Goal: Task Accomplishment & Management: Use online tool/utility

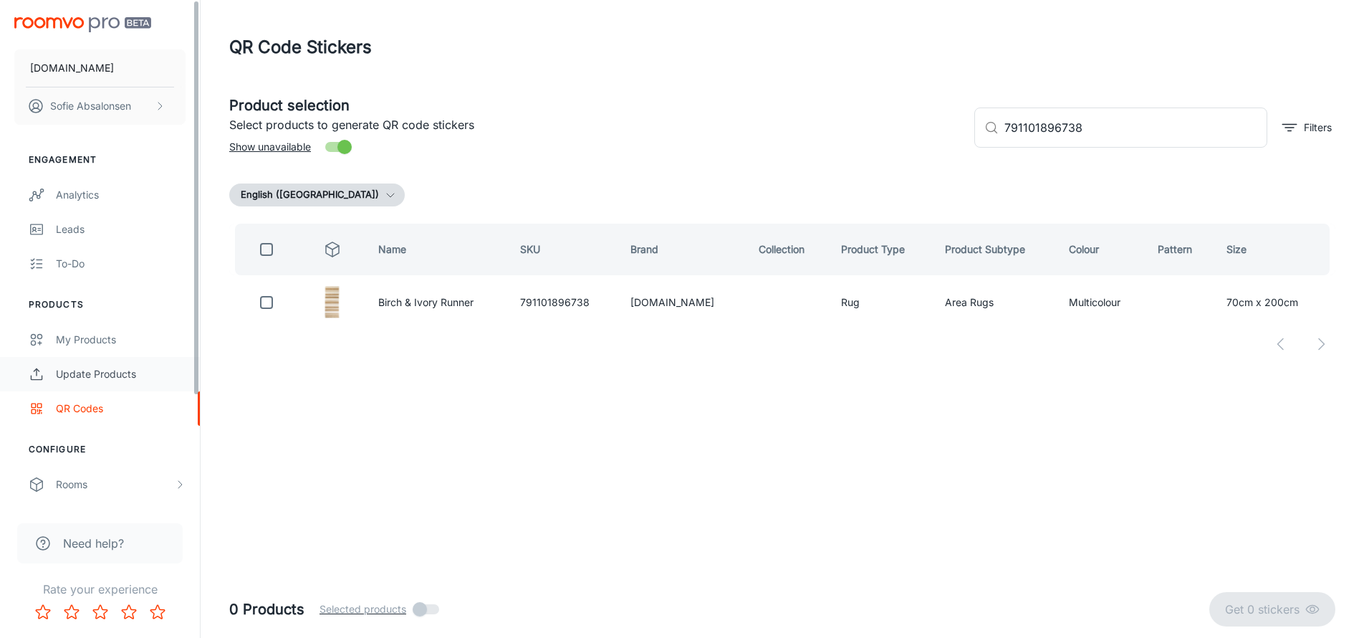
click at [124, 377] on div "Update Products" at bounding box center [121, 374] width 130 height 16
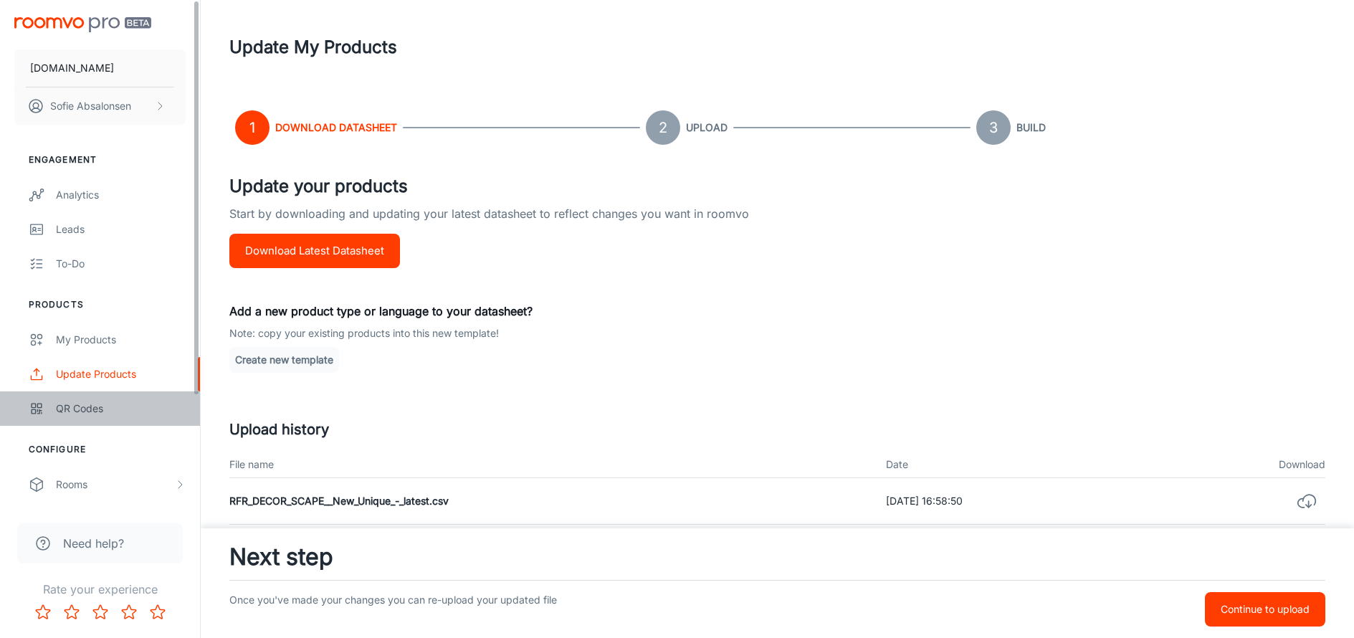
click at [118, 421] on link "QR Codes" at bounding box center [100, 408] width 200 height 34
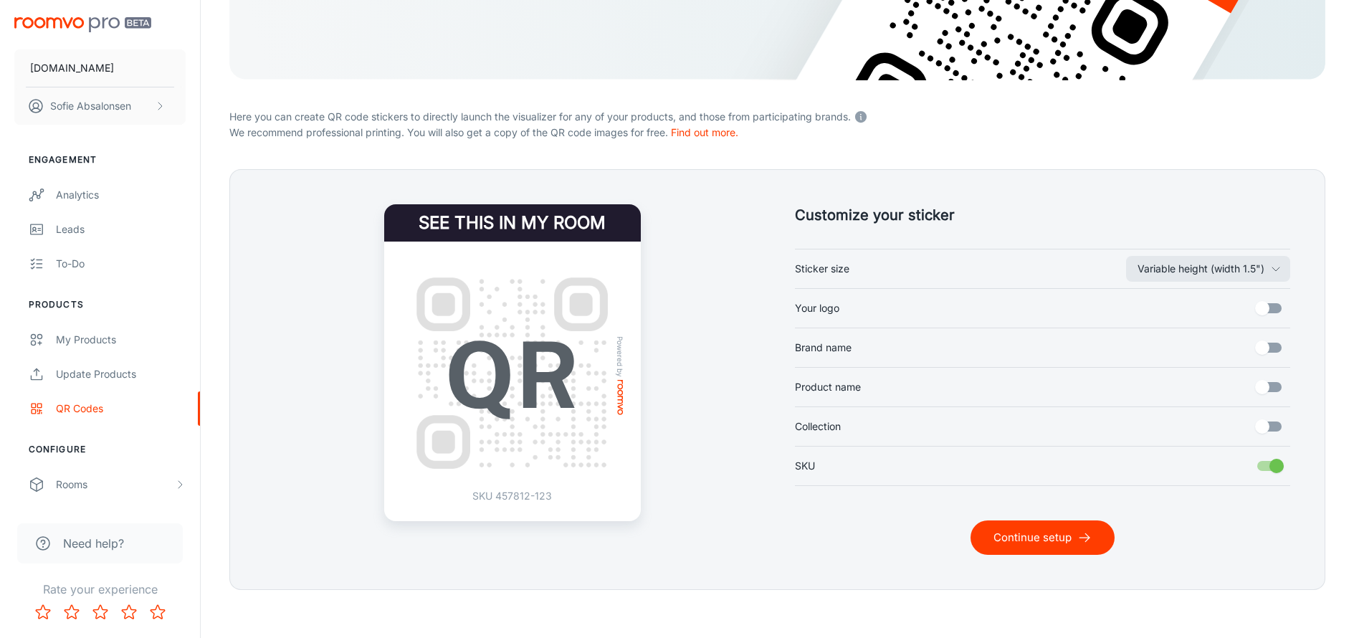
click at [1081, 542] on icon "submit" at bounding box center [1084, 537] width 14 height 14
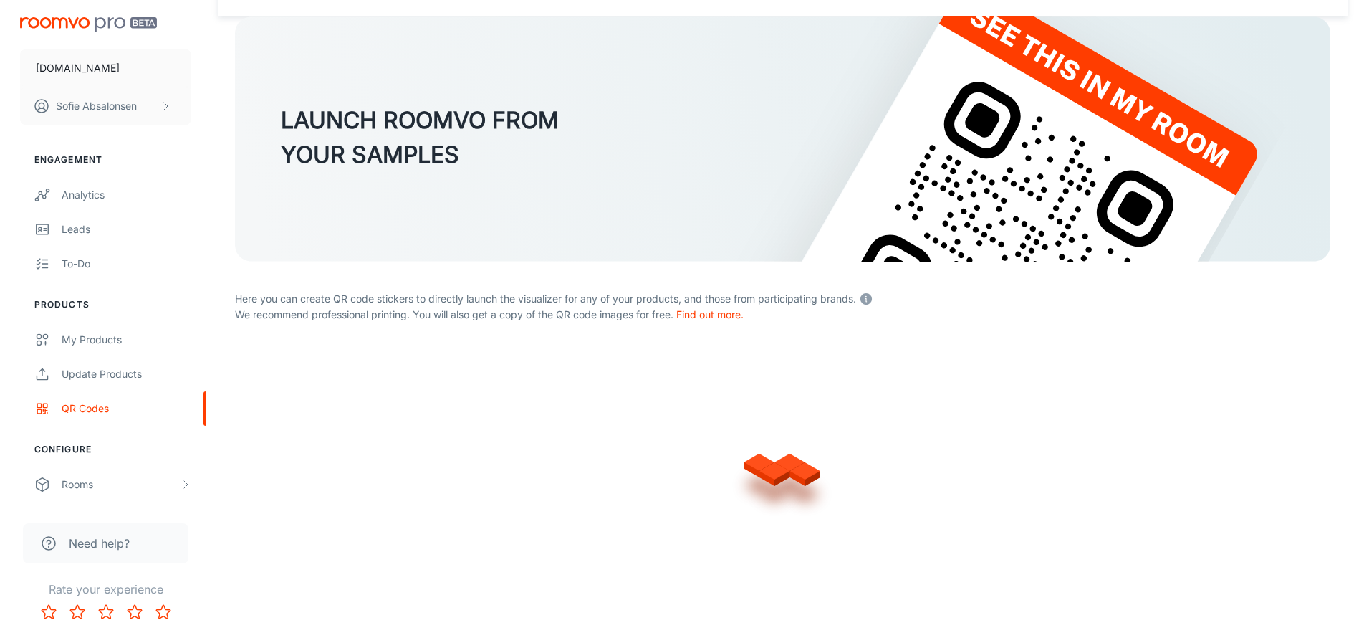
scroll to position [79, 0]
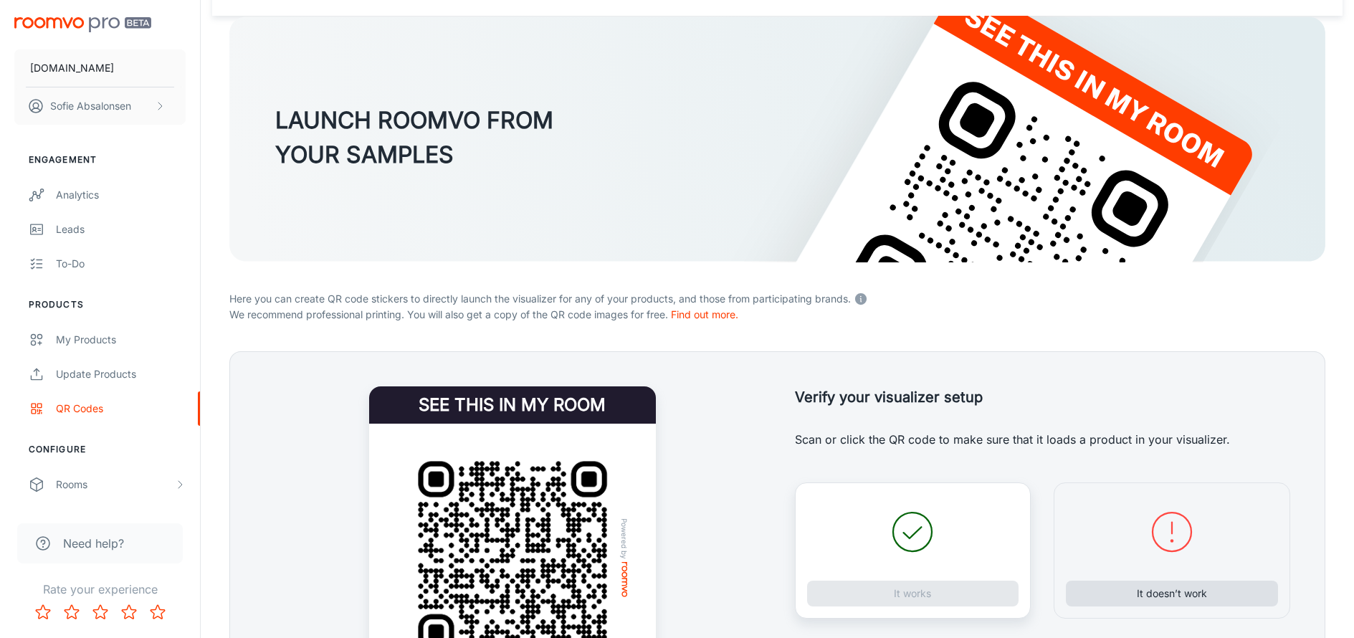
click at [1144, 592] on button "It doesn’t work" at bounding box center [1171, 593] width 212 height 26
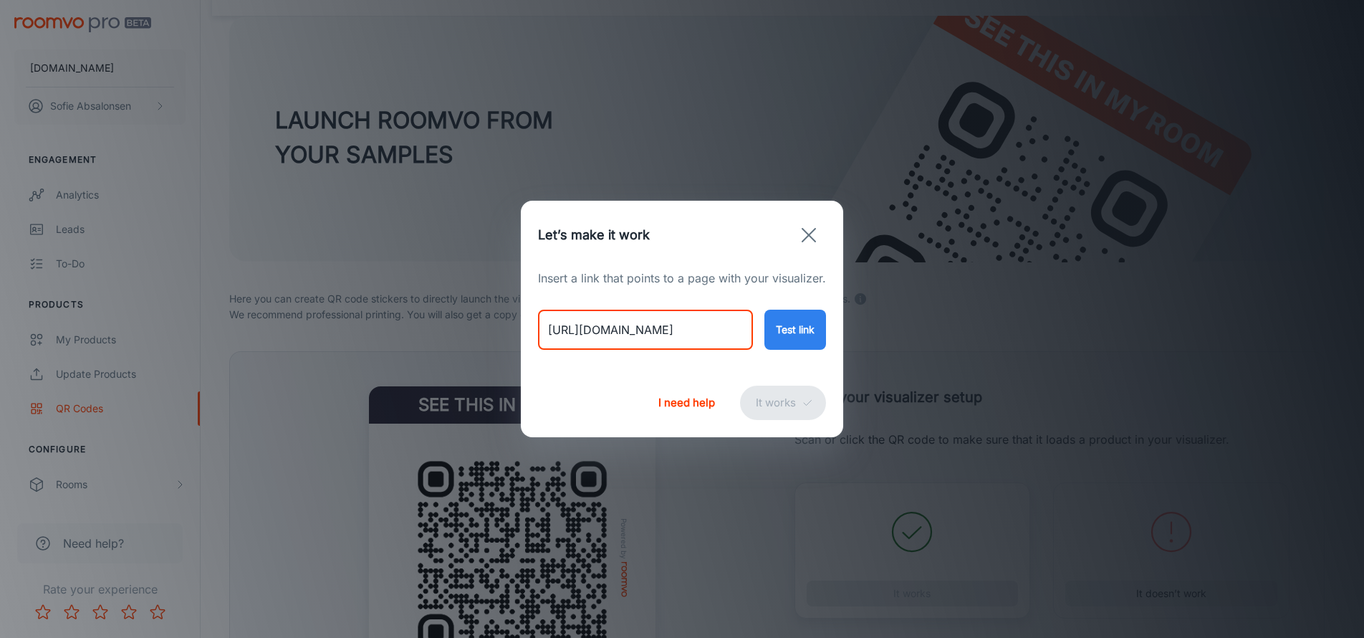
drag, startPoint x: 547, startPoint y: 330, endPoint x: 1014, endPoint y: 328, distance: 467.2
click at [1014, 328] on div "Let’s make it work Insert a link that points to a page with your visualizer. [U…" at bounding box center [682, 319] width 1364 height 638
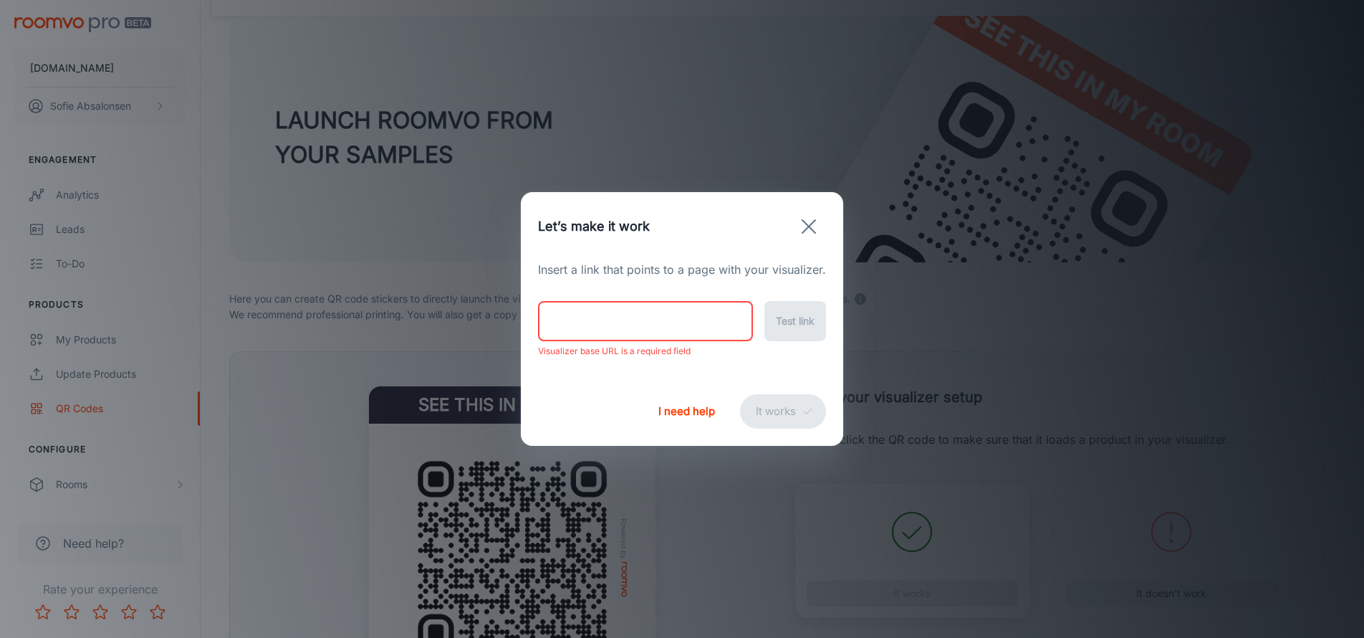
paste input "[URL][DOMAIN_NAME]"
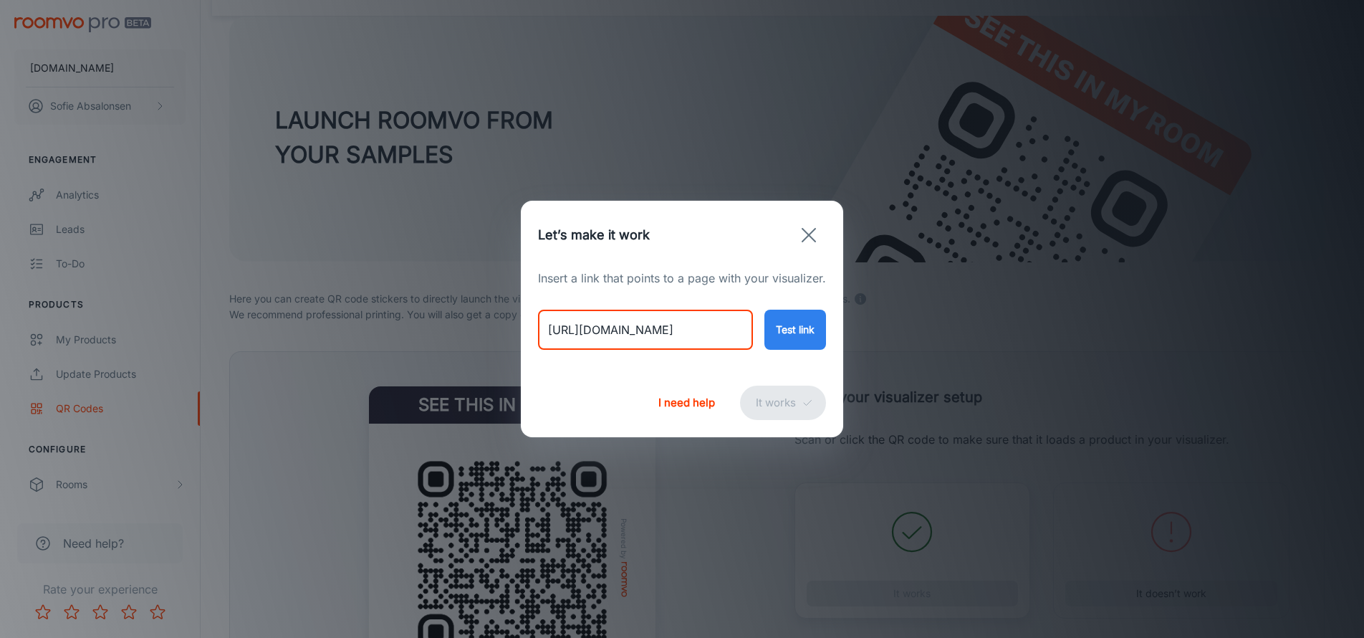
type input "[URL][DOMAIN_NAME]"
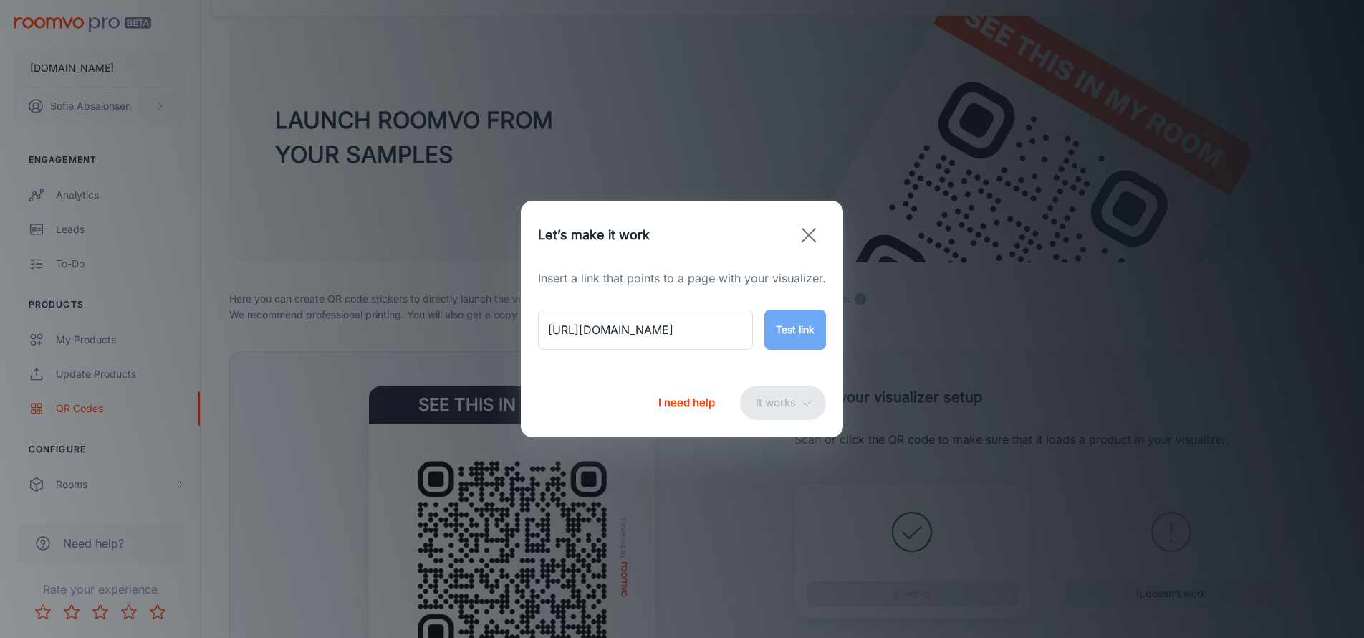
click at [814, 330] on button "Test link" at bounding box center [796, 330] width 62 height 40
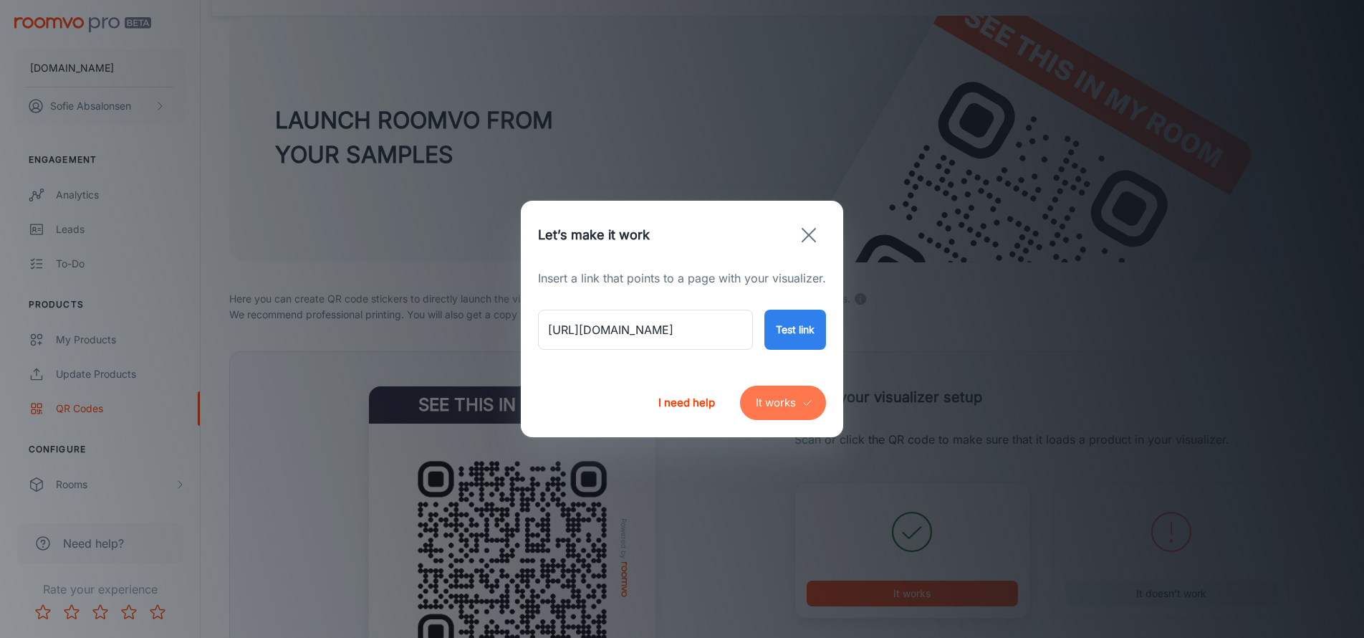
click at [761, 408] on button "It works" at bounding box center [783, 402] width 86 height 34
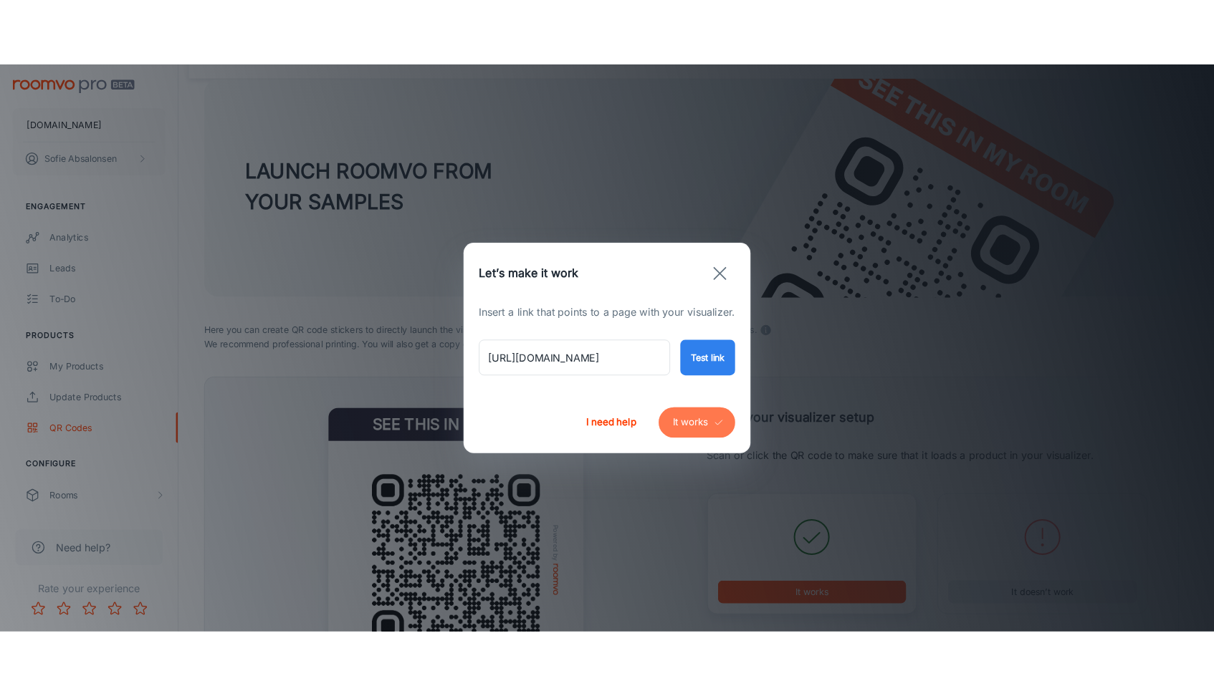
scroll to position [0, 0]
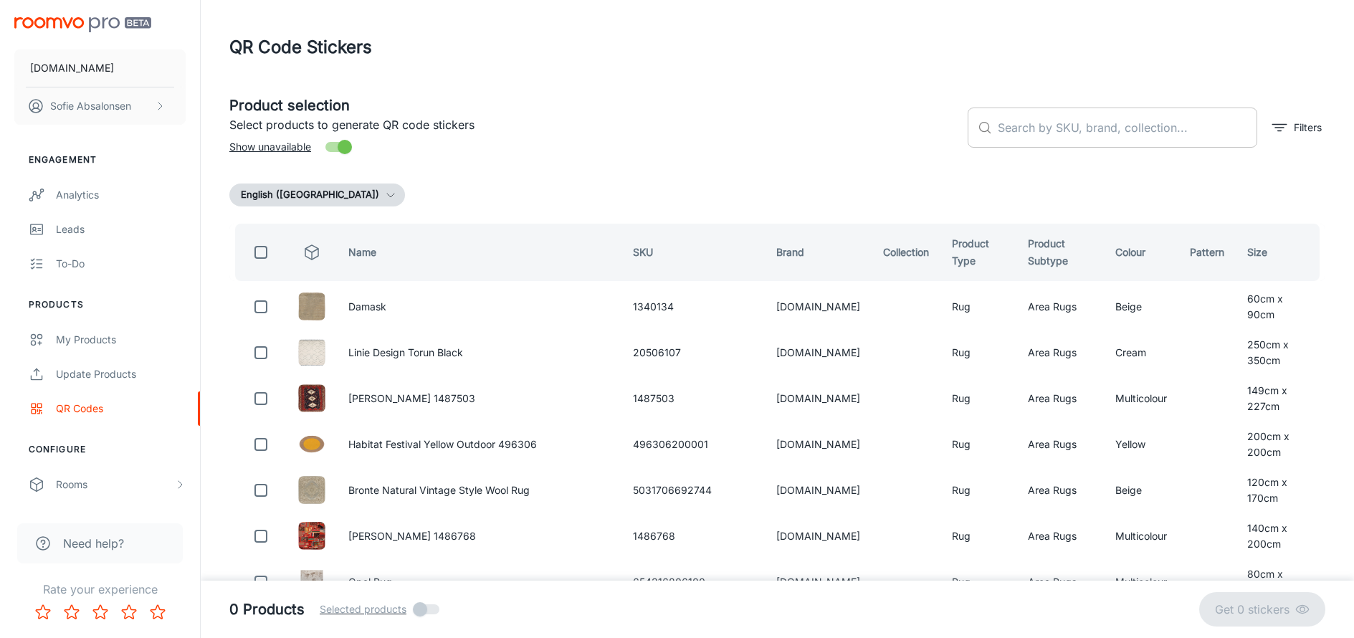
click at [1184, 109] on input "text" at bounding box center [1126, 127] width 259 height 40
paste input "791101896660"
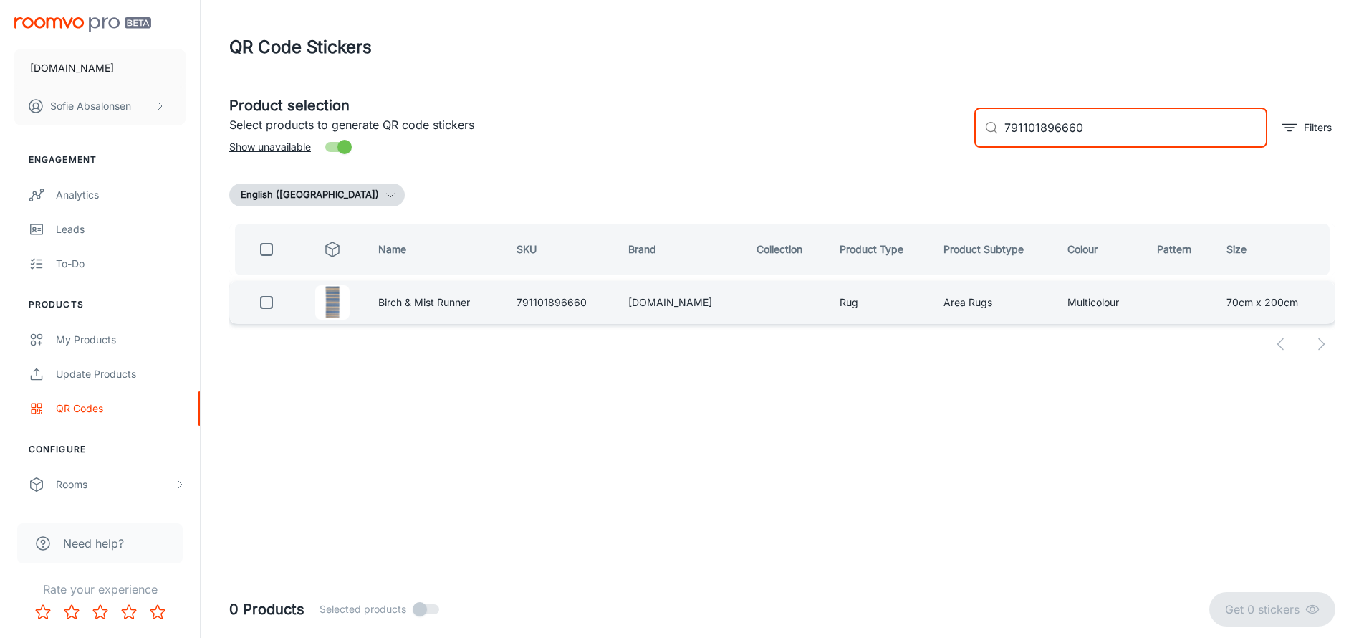
type input "791101896660"
click at [298, 300] on td at bounding box center [263, 302] width 69 height 43
click at [272, 306] on input "checkbox" at bounding box center [266, 302] width 29 height 29
checkbox input "true"
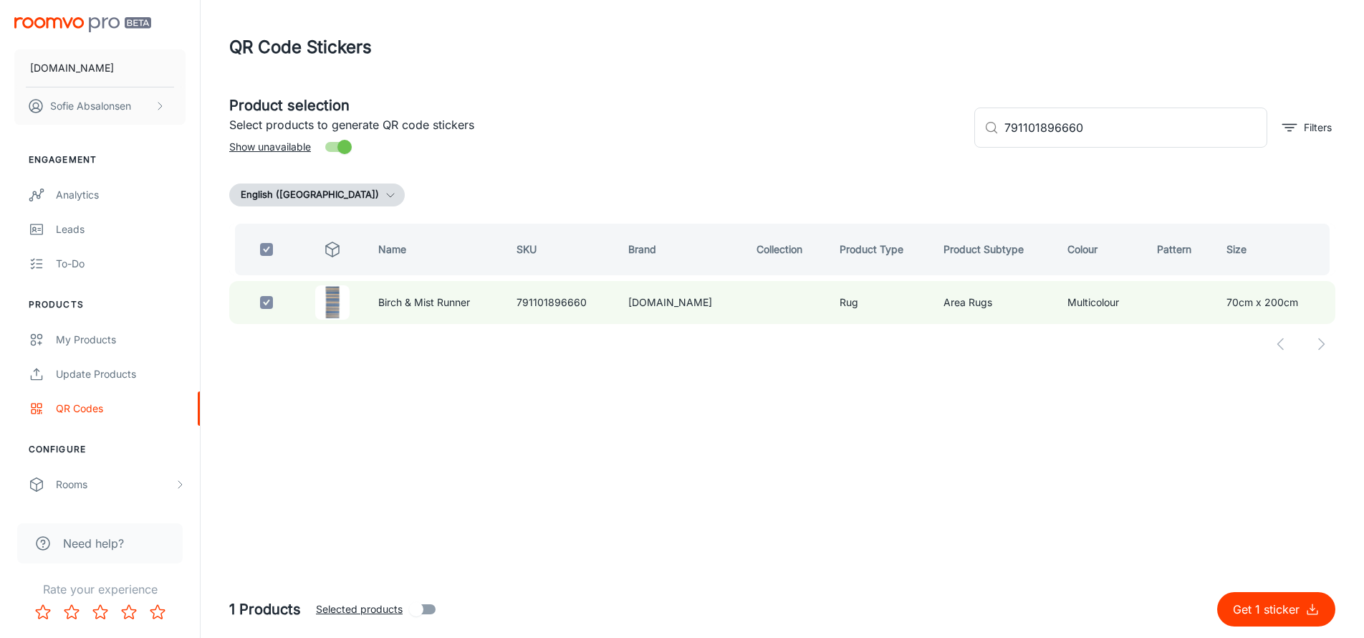
click at [1265, 615] on p "Get 1 sticker" at bounding box center [1269, 608] width 72 height 17
checkbox input "false"
